Goal: Information Seeking & Learning: Learn about a topic

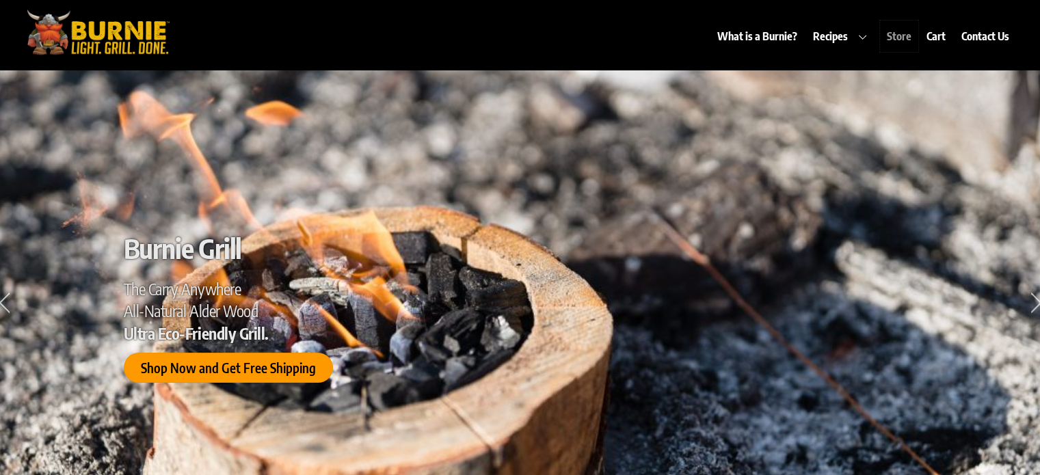
click at [900, 39] on link "Store" at bounding box center [899, 36] width 38 height 31
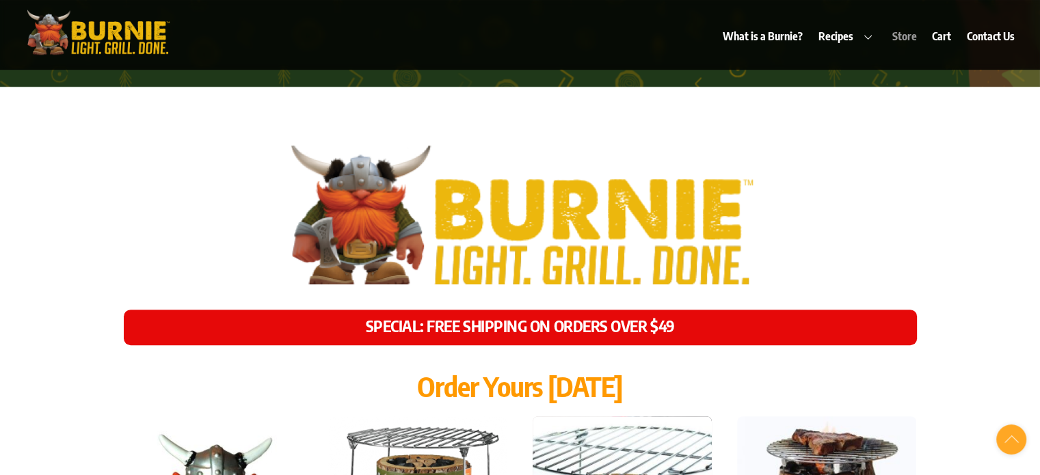
scroll to position [5777, 0]
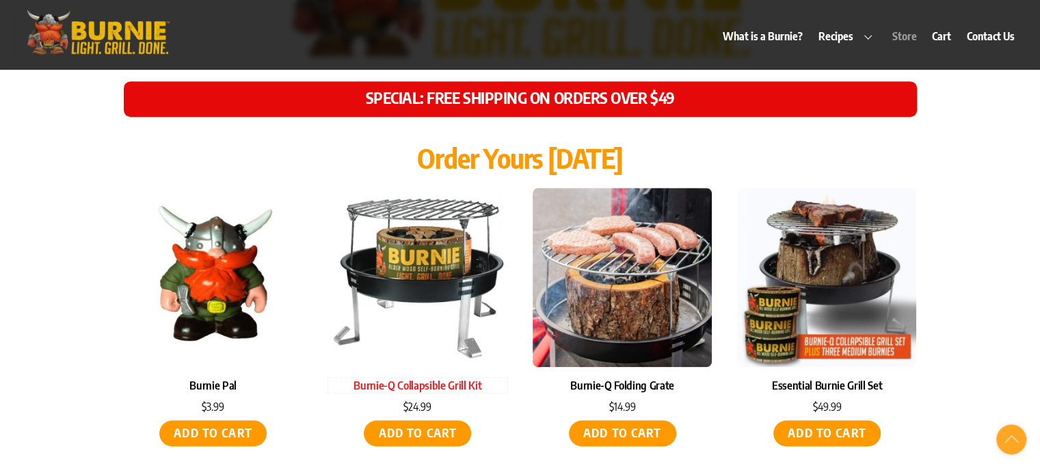
click at [437, 378] on link "Burnie-Q Collapsible Grill Kit" at bounding box center [417, 385] width 179 height 15
click at [656, 378] on link "Burnie-Q Folding Grate" at bounding box center [621, 385] width 179 height 15
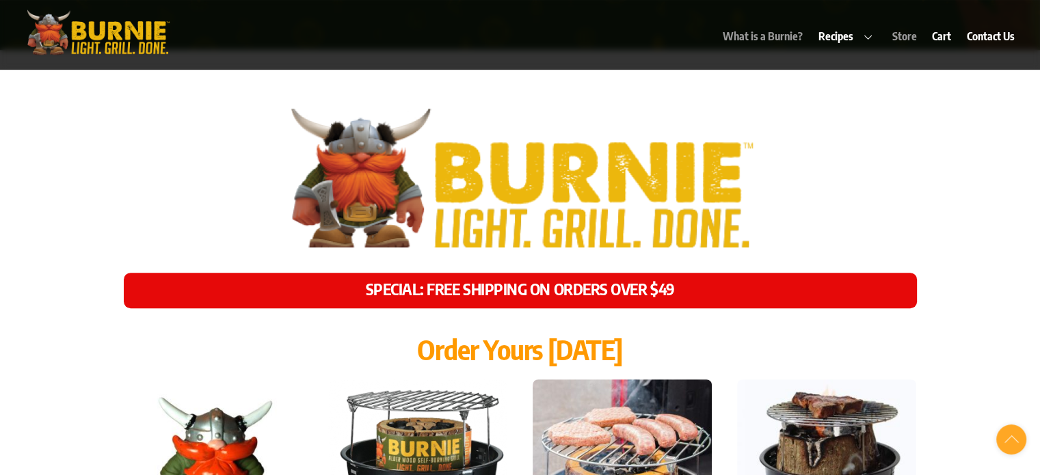
scroll to position [5549, 0]
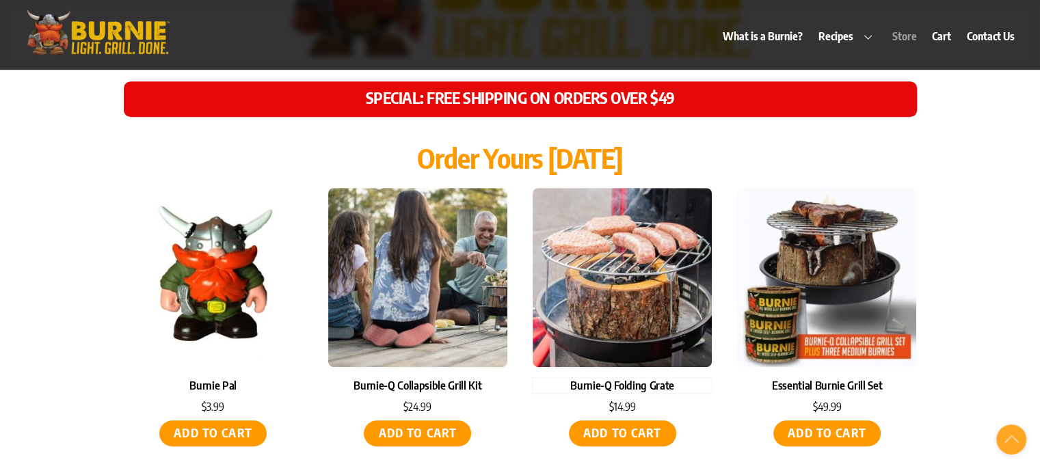
scroll to position [6005, 0]
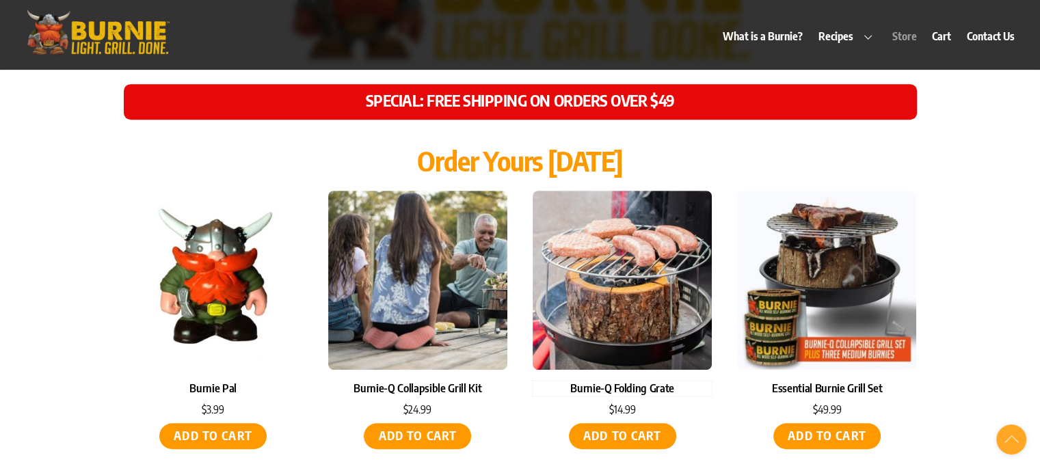
scroll to position [5777, 0]
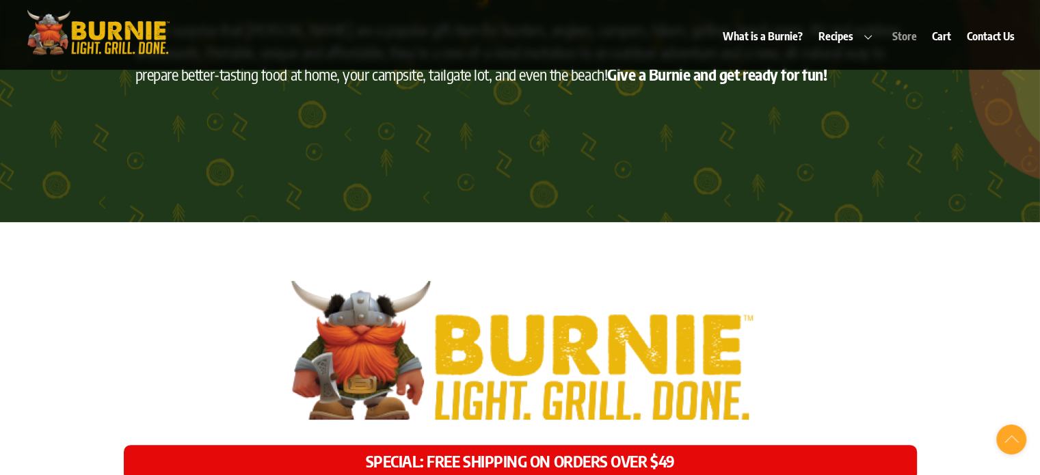
scroll to position [5321, 0]
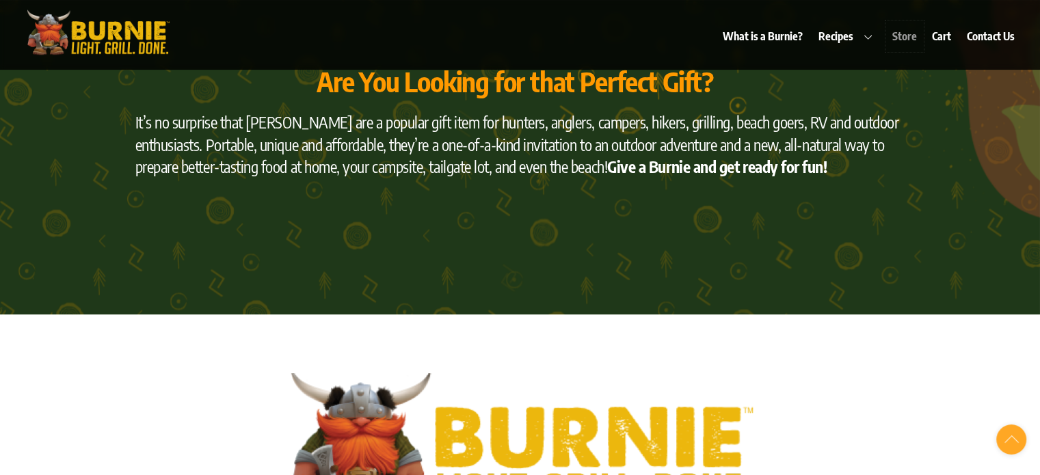
click at [900, 36] on link "Store" at bounding box center [904, 36] width 38 height 31
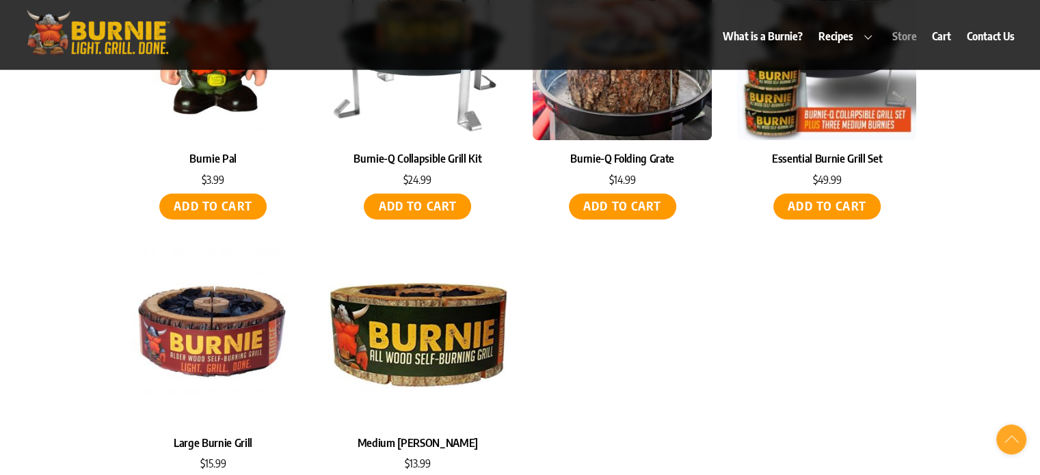
scroll to position [5777, 0]
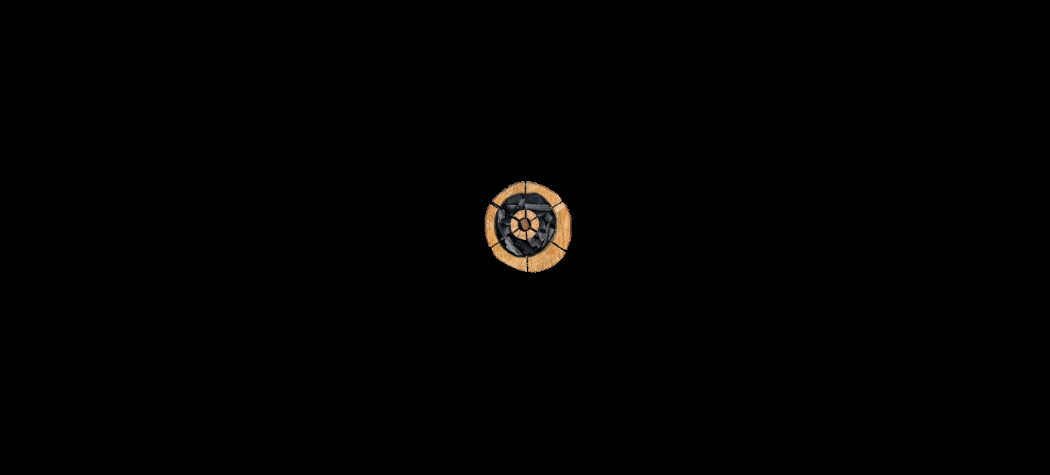
click at [405, 256] on div at bounding box center [525, 237] width 1050 height 475
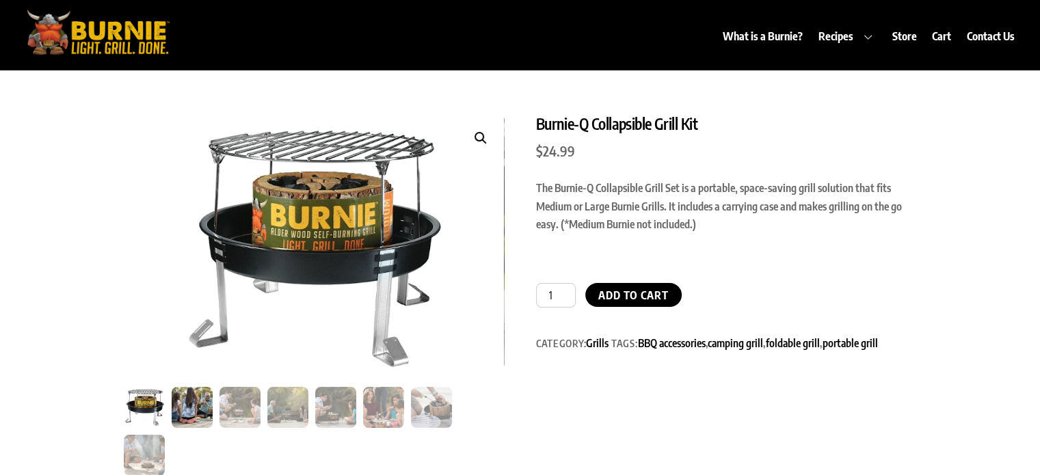
click at [184, 409] on img at bounding box center [192, 407] width 41 height 41
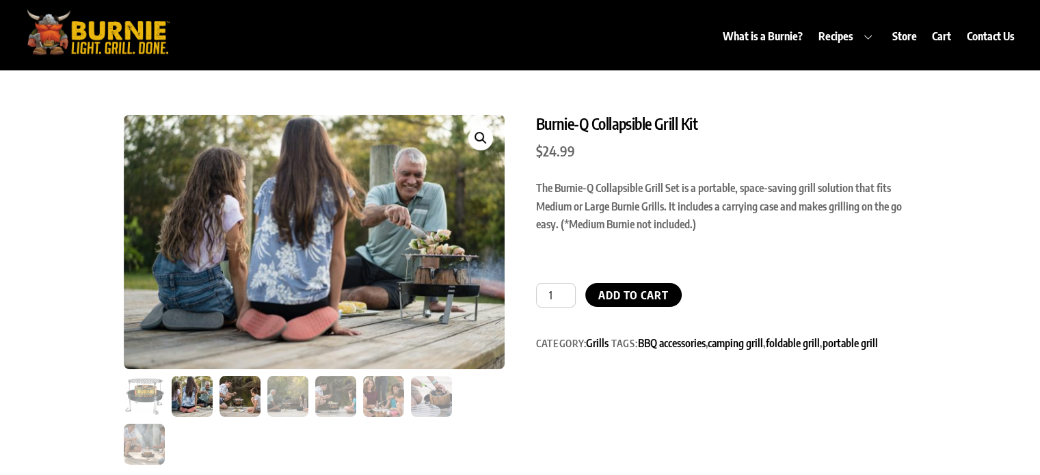
click at [231, 402] on img at bounding box center [239, 396] width 41 height 41
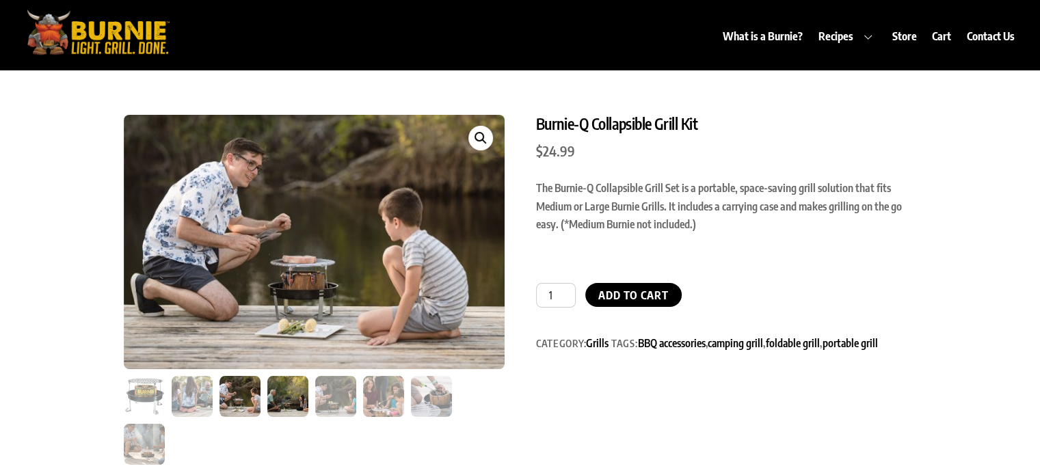
click at [273, 400] on img at bounding box center [287, 396] width 41 height 41
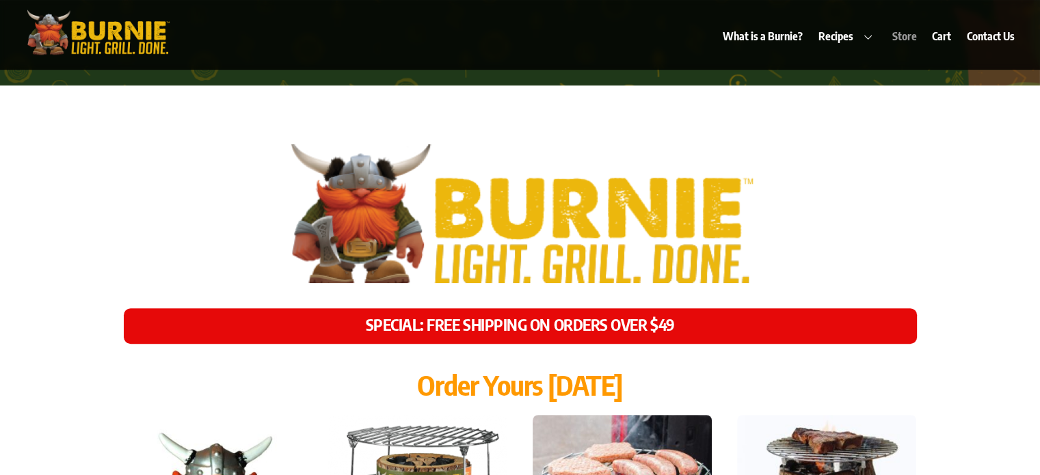
scroll to position [5549, 0]
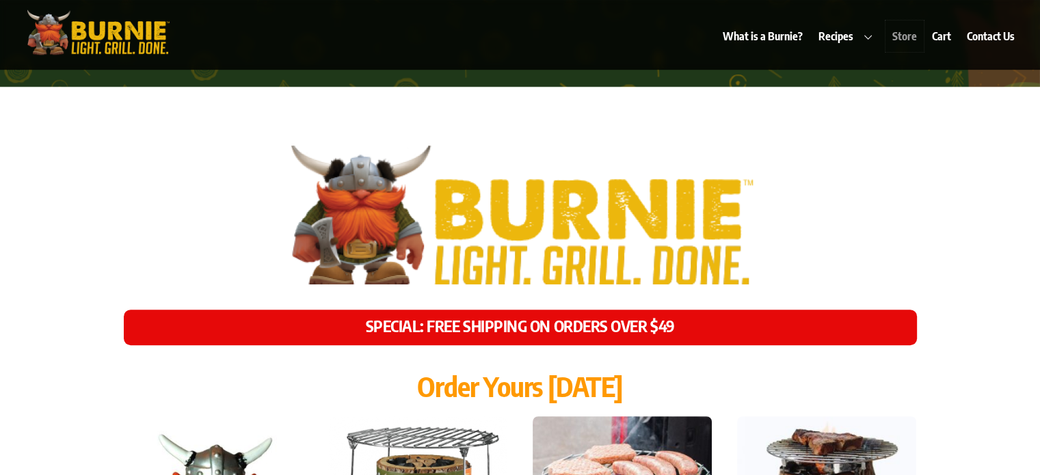
click at [902, 29] on link "Store" at bounding box center [904, 36] width 38 height 31
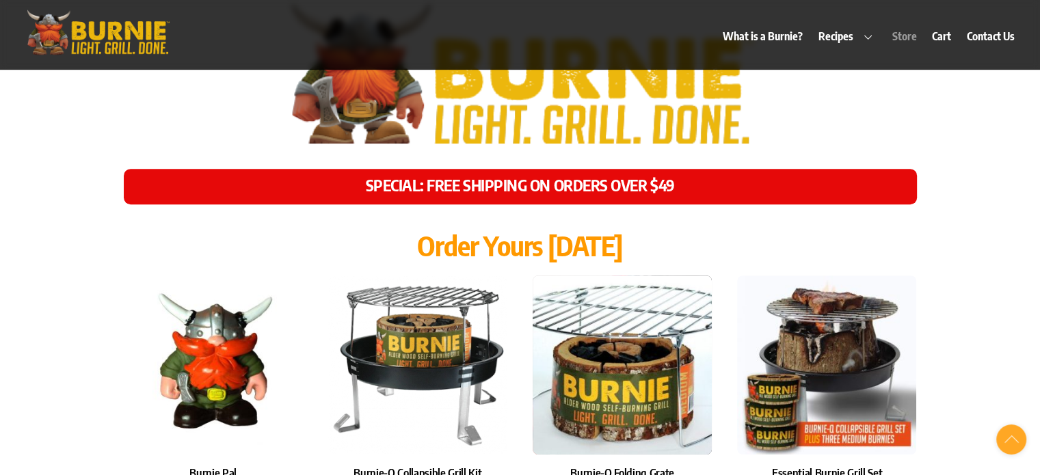
scroll to position [5918, 0]
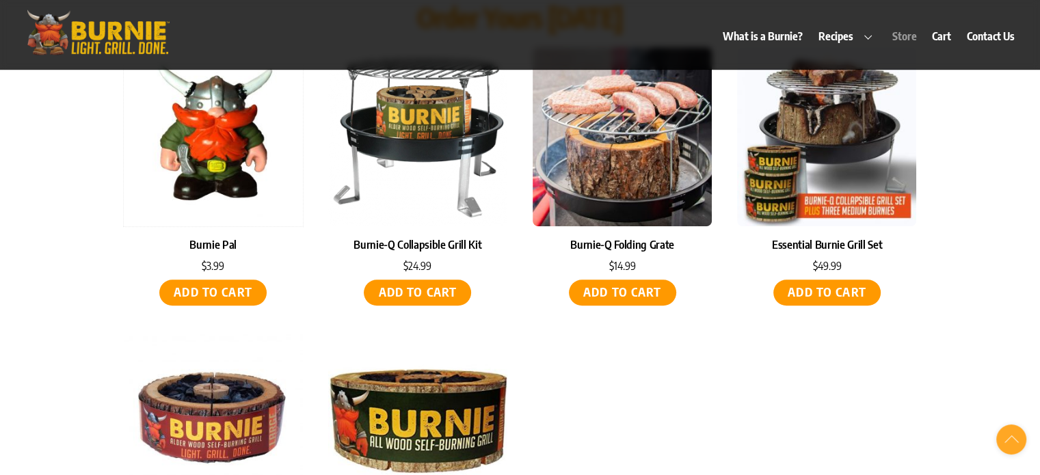
click at [200, 160] on img at bounding box center [213, 136] width 179 height 179
